Goal: Transaction & Acquisition: Purchase product/service

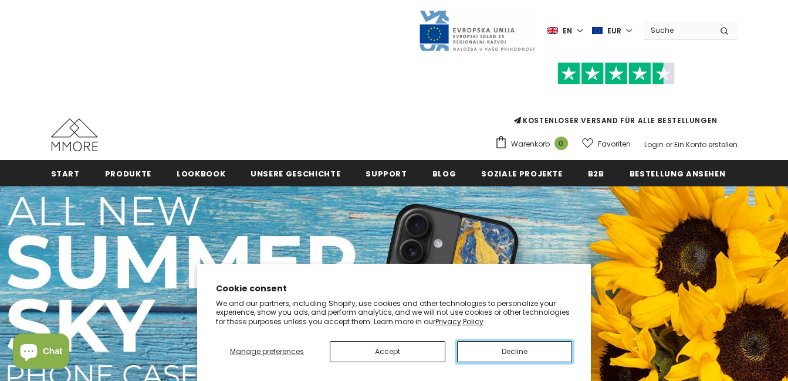
click at [517, 352] on button "Decline" at bounding box center [515, 351] width 116 height 21
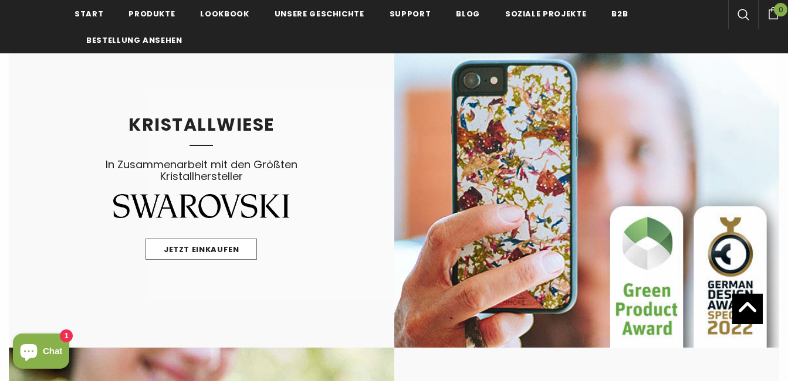
scroll to position [704, 0]
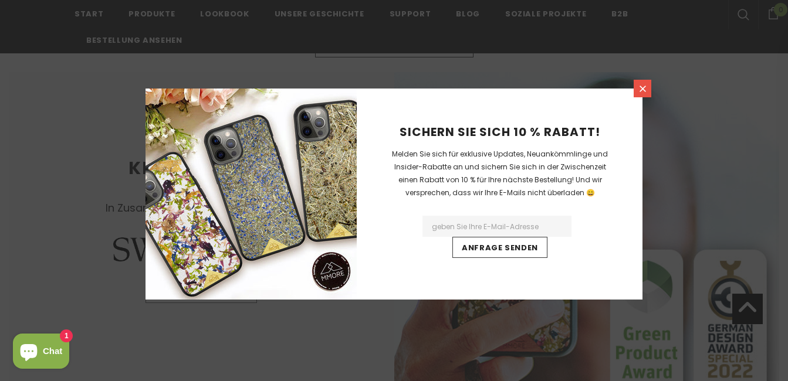
click at [646, 90] on icon at bounding box center [643, 89] width 10 height 10
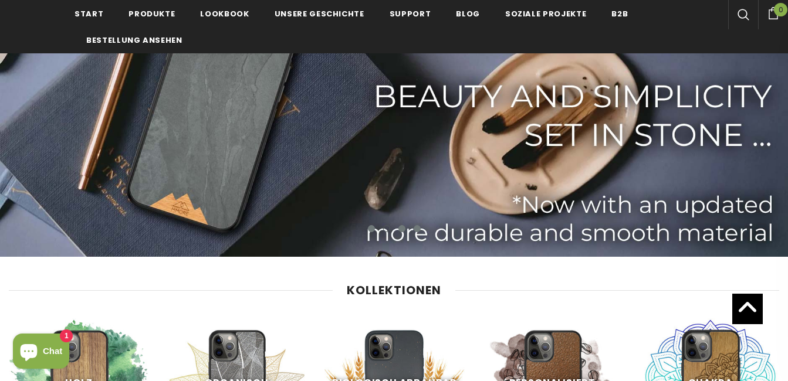
scroll to position [282, 0]
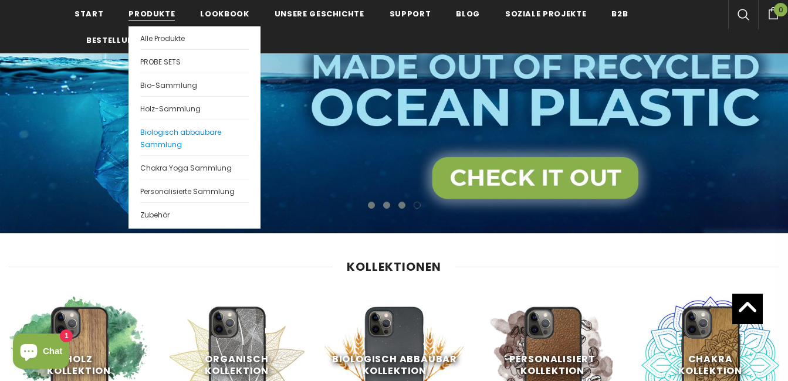
click at [164, 146] on span "Biologisch abbaubare Sammlung" at bounding box center [180, 138] width 81 height 22
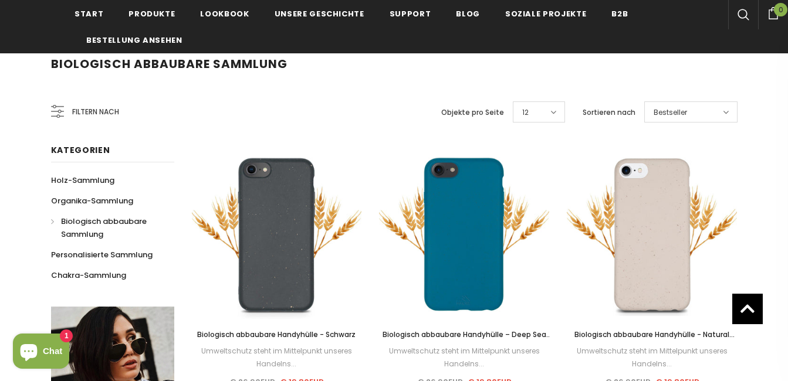
scroll to position [188, 0]
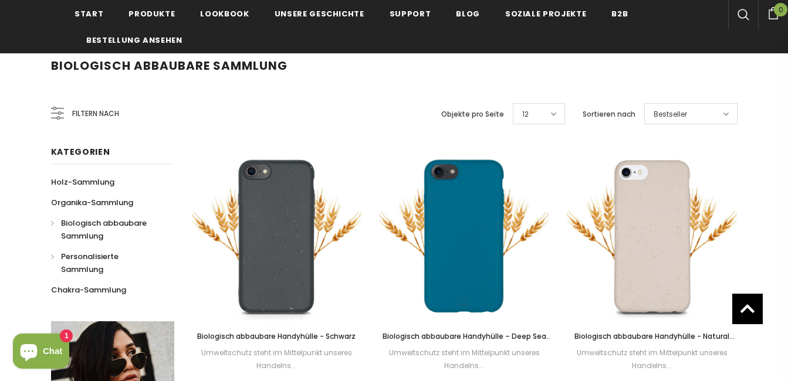
click at [76, 260] on span "Personalisierte Sammlung" at bounding box center [89, 263] width 57 height 24
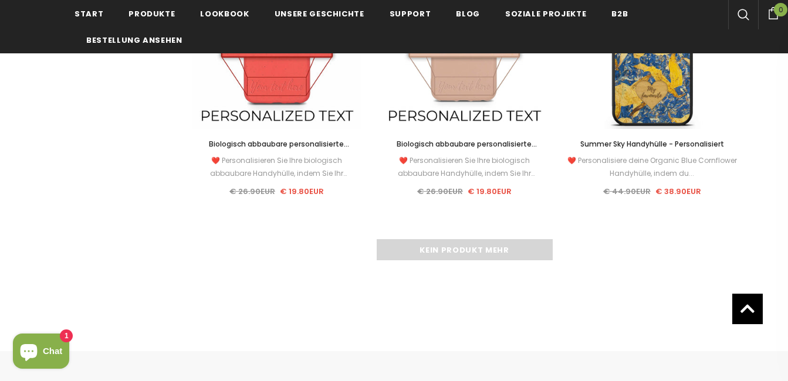
scroll to position [1783, 0]
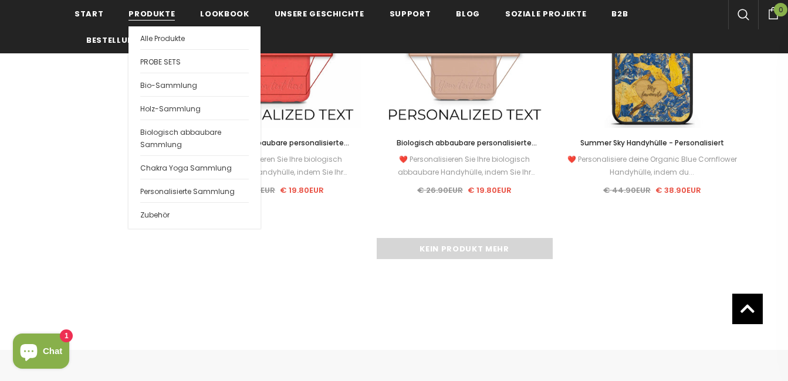
click at [171, 9] on link "Produkte" at bounding box center [151, 13] width 46 height 26
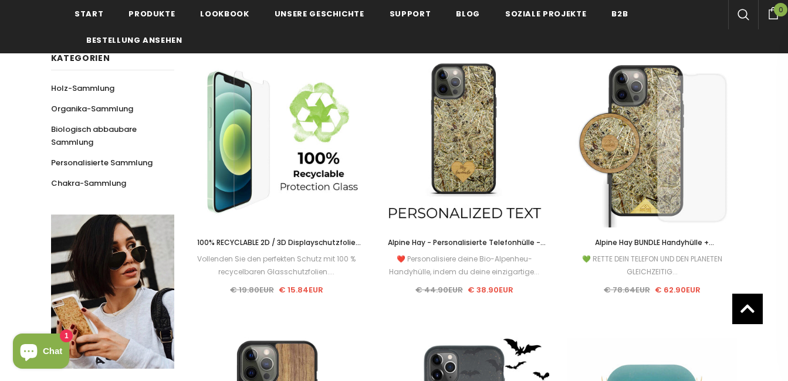
scroll to position [188, 0]
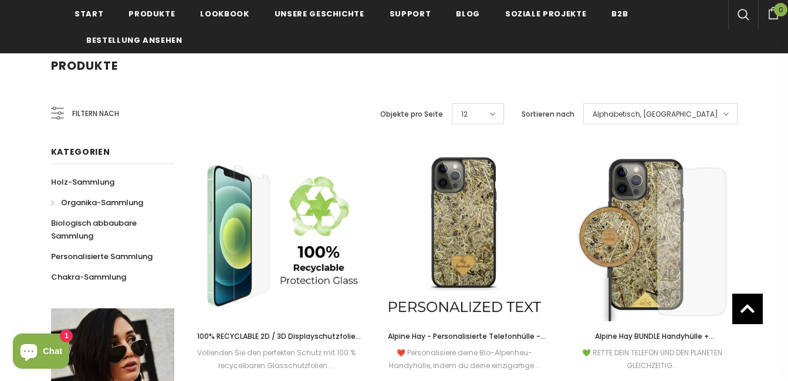
click at [88, 204] on span "Organika-Sammlung" at bounding box center [102, 202] width 82 height 11
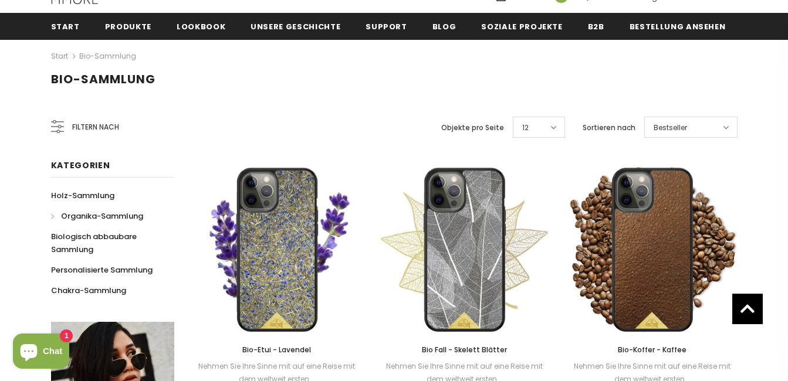
scroll to position [121, 0]
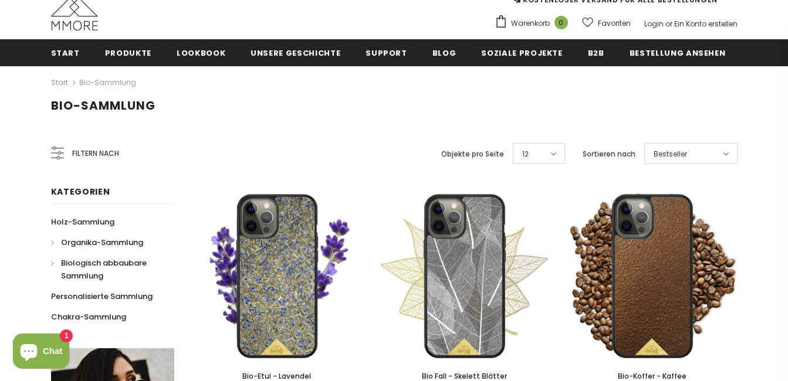
click at [66, 269] on link "Biologisch abbaubare Sammlung" at bounding box center [106, 269] width 110 height 33
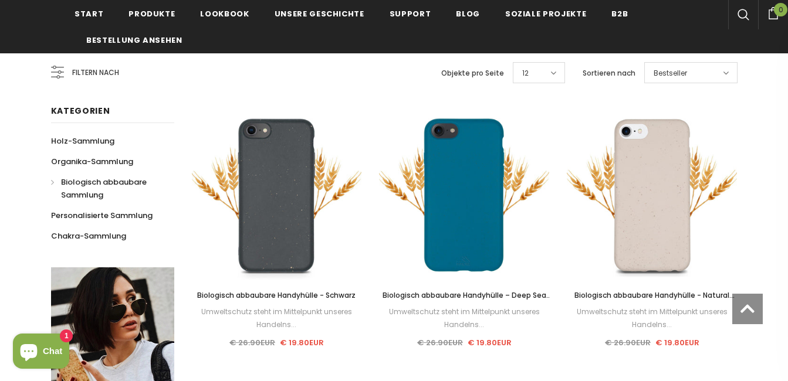
scroll to position [235, 0]
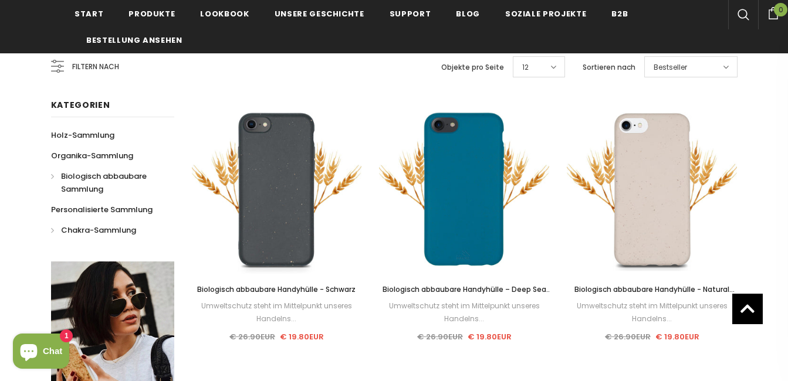
click at [69, 225] on link "Chakra-Sammlung" at bounding box center [93, 230] width 85 height 21
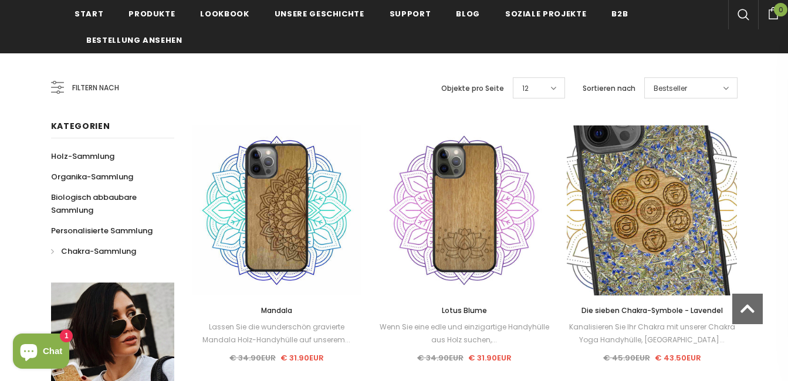
scroll to position [215, 0]
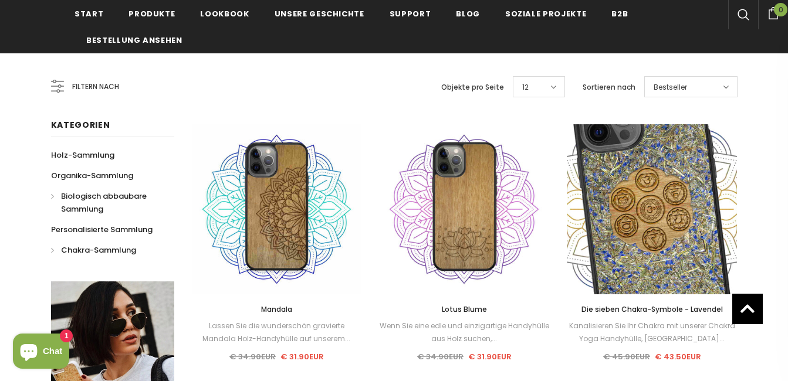
click at [84, 196] on span "Biologisch abbaubare Sammlung" at bounding box center [104, 203] width 86 height 24
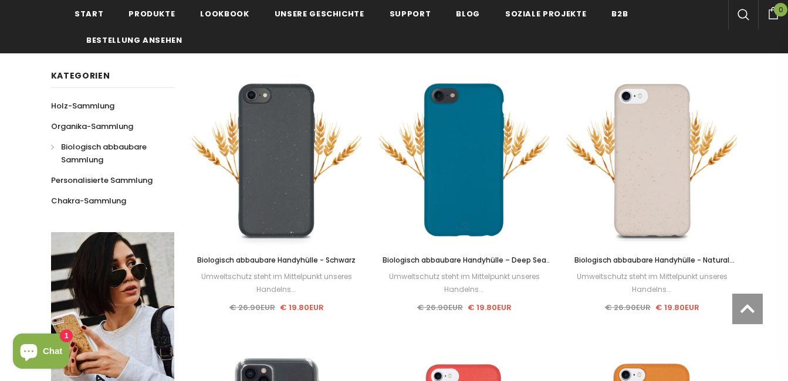
scroll to position [282, 0]
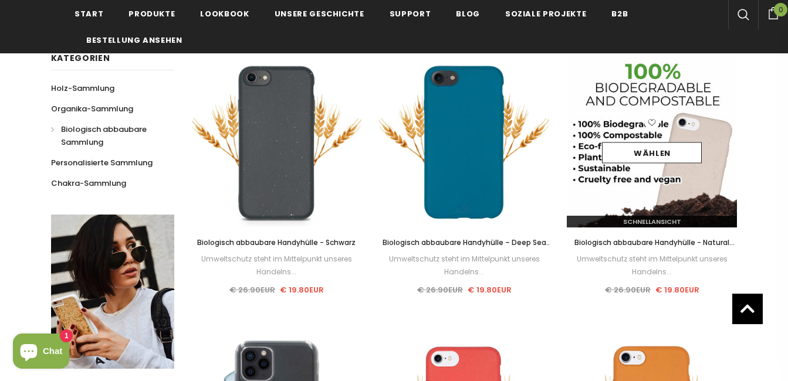
click at [629, 168] on div "Wählen" at bounding box center [652, 143] width 170 height 56
click at [627, 148] on link "Wählen" at bounding box center [652, 153] width 100 height 21
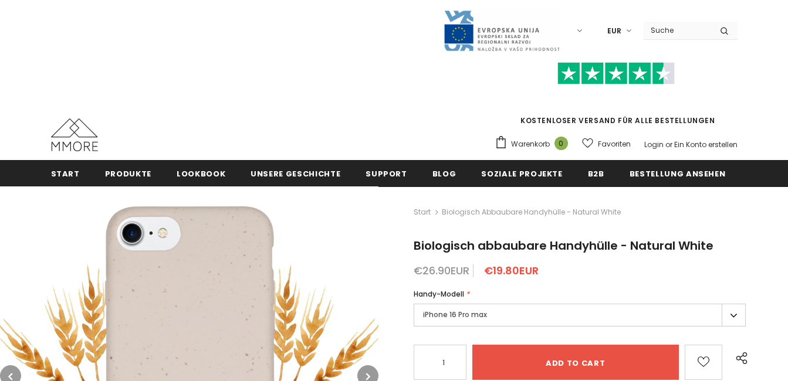
click at [555, 298] on div "Handy-Modell *" at bounding box center [580, 295] width 333 height 12
click at [553, 312] on label "iPhone 16 Pro max" at bounding box center [580, 315] width 333 height 23
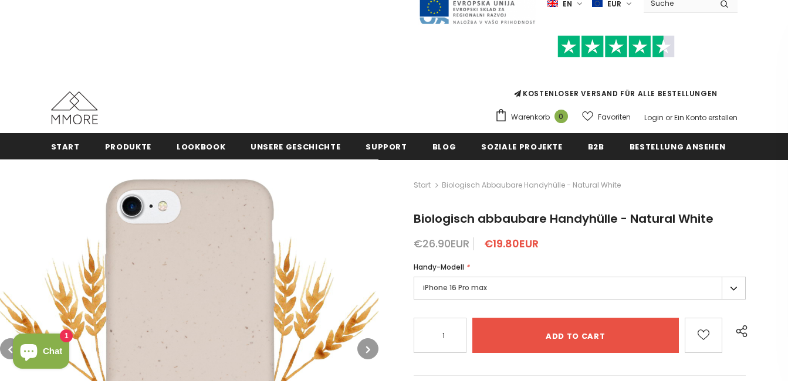
scroll to position [47, 0]
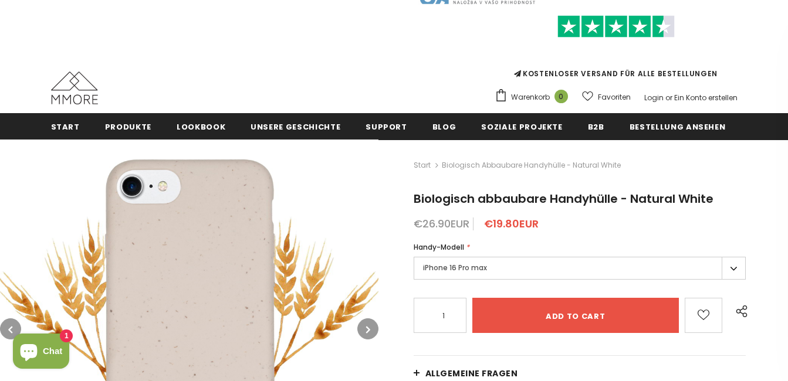
click at [723, 266] on label "iPhone 16 Pro max" at bounding box center [580, 268] width 333 height 23
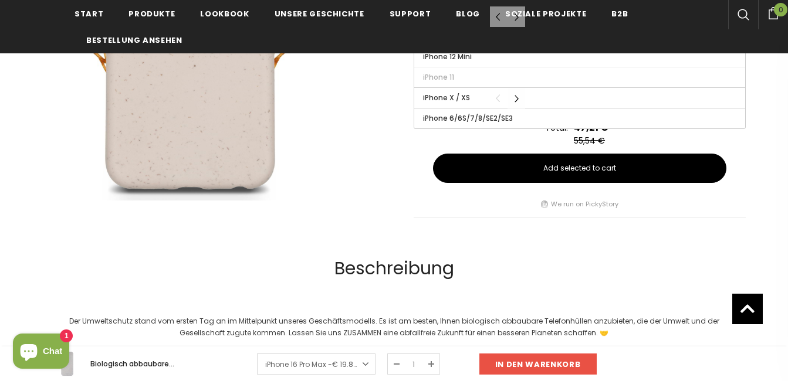
scroll to position [704, 0]
